Goal: Task Accomplishment & Management: Manage account settings

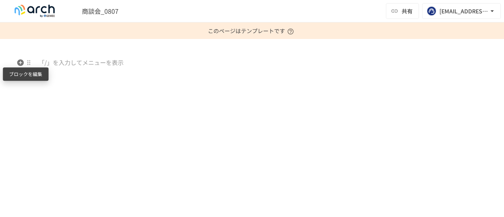
click at [26, 63] on div at bounding box center [29, 62] width 6 height 6
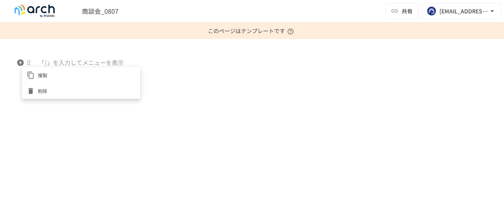
click at [16, 63] on div at bounding box center [252, 108] width 504 height 217
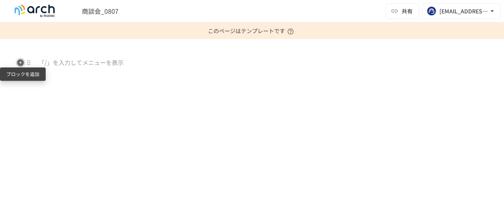
click at [17, 63] on icon "button" at bounding box center [20, 62] width 7 height 7
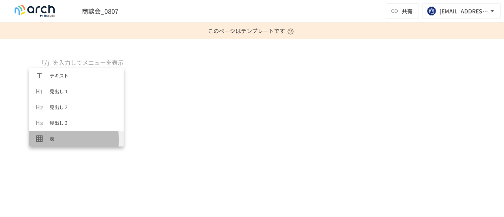
click at [61, 140] on span "表" at bounding box center [84, 138] width 68 height 7
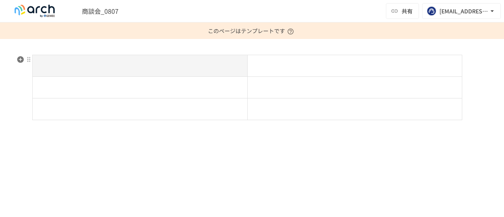
click at [27, 127] on div at bounding box center [252, 100] width 480 height 91
click at [20, 59] on icon "button" at bounding box center [20, 59] width 7 height 7
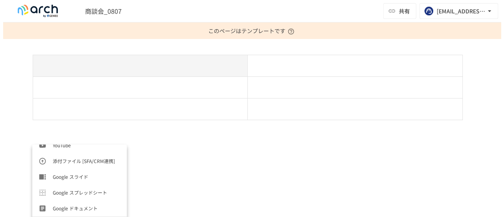
scroll to position [315, 0]
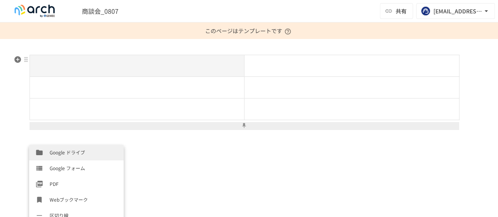
click at [34, 120] on div at bounding box center [249, 93] width 439 height 77
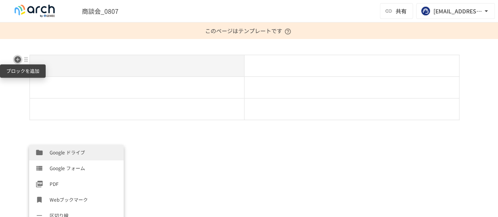
click at [15, 60] on icon "button" at bounding box center [17, 59] width 7 height 7
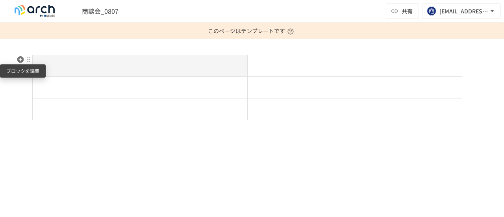
click at [25, 61] on div at bounding box center [28, 59] width 7 height 9
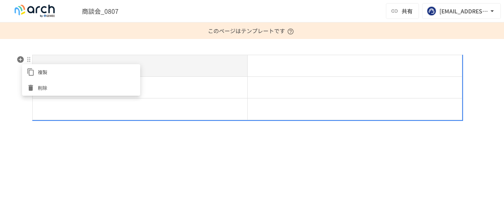
click at [17, 59] on div at bounding box center [252, 108] width 504 height 217
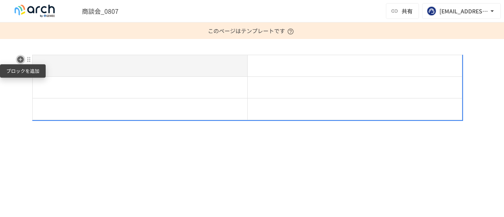
click at [17, 62] on icon "button" at bounding box center [20, 59] width 7 height 7
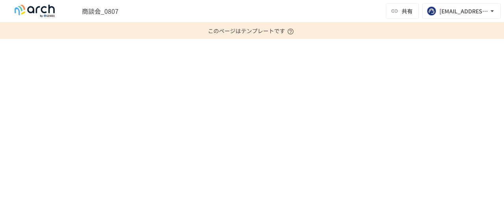
scroll to position [0, 0]
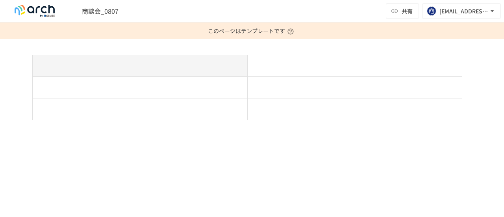
click at [42, 10] on img at bounding box center [34, 11] width 50 height 13
click at [32, 11] on img at bounding box center [34, 11] width 50 height 13
click at [427, 15] on span "button" at bounding box center [431, 10] width 9 height 9
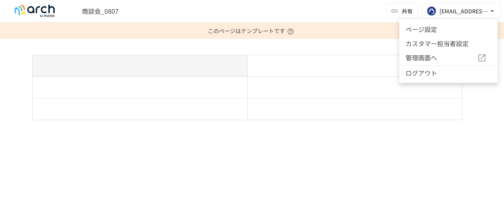
click at [100, 12] on div at bounding box center [252, 108] width 504 height 217
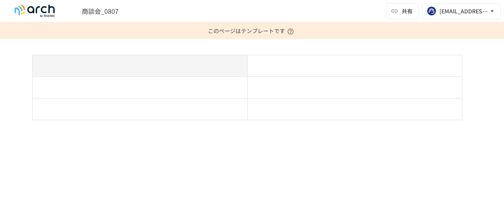
click at [41, 10] on img at bounding box center [34, 11] width 50 height 13
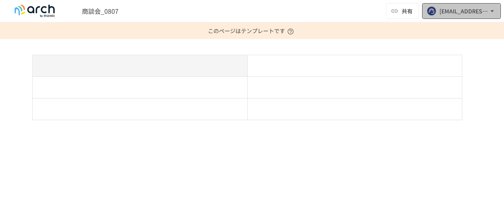
click at [438, 10] on button "[EMAIL_ADDRESS][DOMAIN_NAME]" at bounding box center [461, 11] width 79 height 16
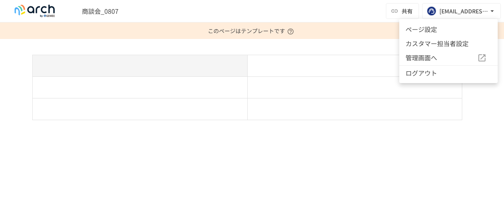
click at [424, 60] on span "管理画面へ" at bounding box center [441, 58] width 72 height 10
click at [35, 7] on div at bounding box center [252, 108] width 504 height 217
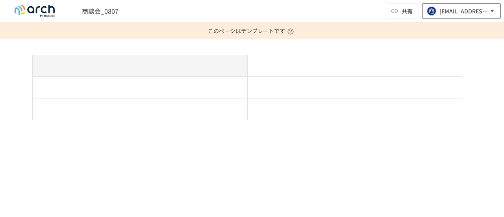
click at [448, 15] on div "[EMAIL_ADDRESS][DOMAIN_NAME]" at bounding box center [463, 11] width 49 height 10
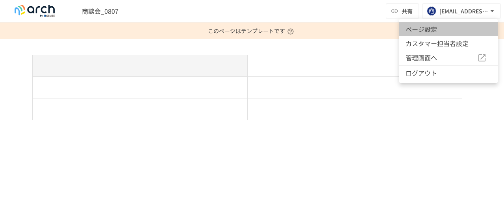
click at [439, 30] on li "ページ設定" at bounding box center [448, 29] width 98 height 14
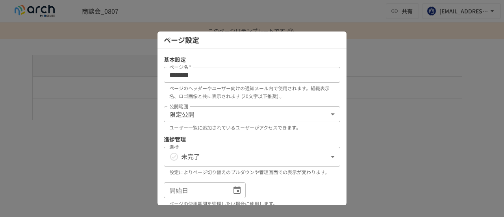
scroll to position [79, 0]
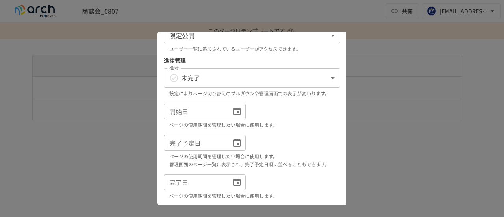
click at [232, 119] on div "開始日" at bounding box center [205, 112] width 82 height 16
click at [237, 116] on icon "Choose date" at bounding box center [236, 111] width 9 height 9
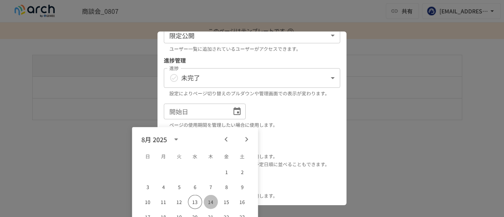
click at [205, 203] on button "14" at bounding box center [211, 202] width 14 height 14
type input "**********"
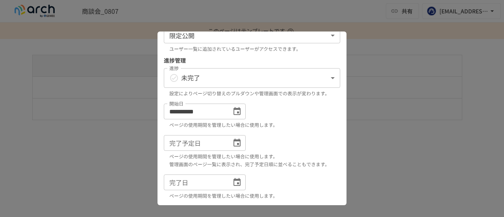
scroll to position [118, 0]
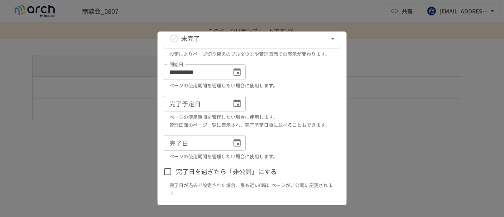
click at [239, 108] on icon "Choose date" at bounding box center [236, 103] width 9 height 9
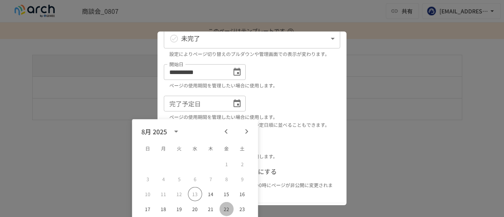
click at [228, 206] on button "22" at bounding box center [226, 209] width 14 height 14
type input "**********"
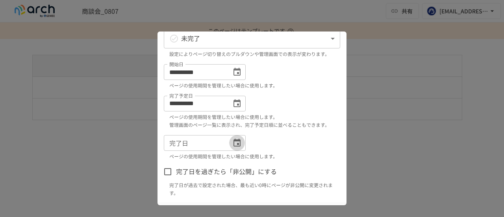
click at [233, 148] on icon "Choose date" at bounding box center [236, 142] width 9 height 9
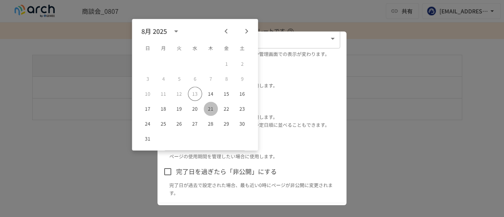
click at [209, 112] on button "21" at bounding box center [211, 109] width 14 height 14
type input "**********"
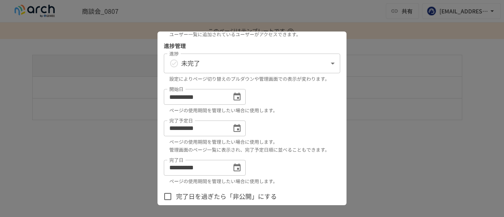
scroll to position [154, 0]
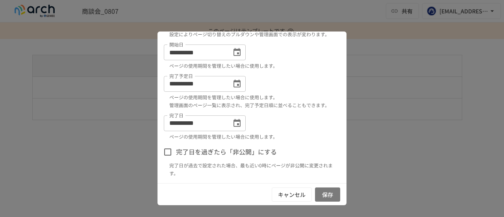
click at [320, 190] on button "保存" at bounding box center [327, 194] width 25 height 15
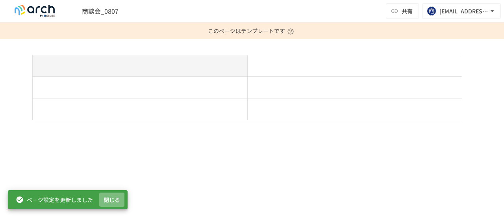
click at [107, 200] on button "閉じる" at bounding box center [111, 199] width 25 height 15
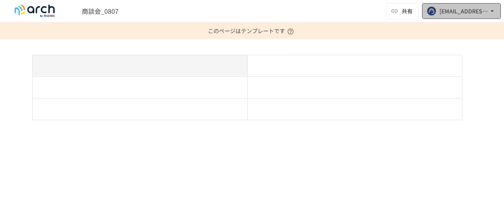
click at [449, 15] on div "[EMAIL_ADDRESS][DOMAIN_NAME]" at bounding box center [463, 11] width 49 height 10
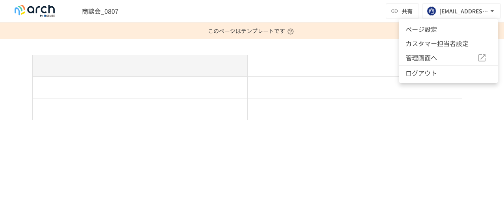
click at [419, 61] on span "管理画面へ" at bounding box center [441, 58] width 72 height 10
